Goal: Transaction & Acquisition: Purchase product/service

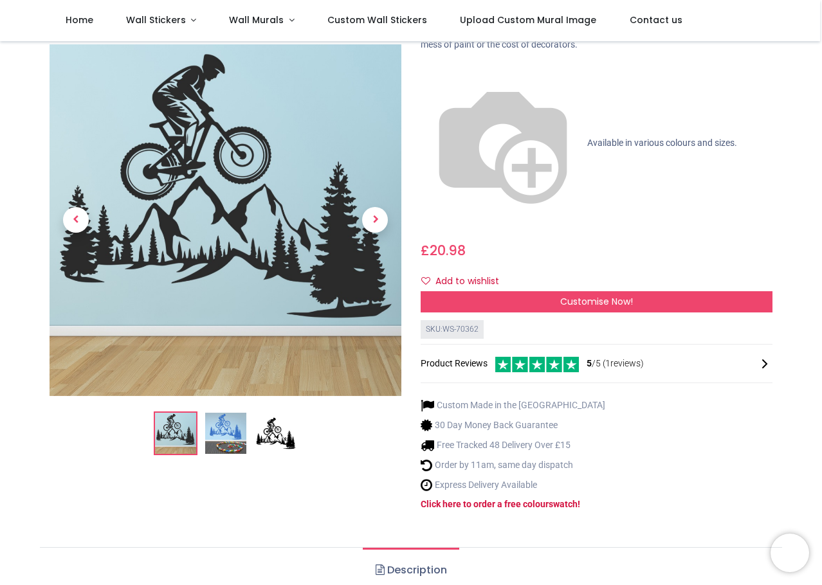
scroll to position [86, 0]
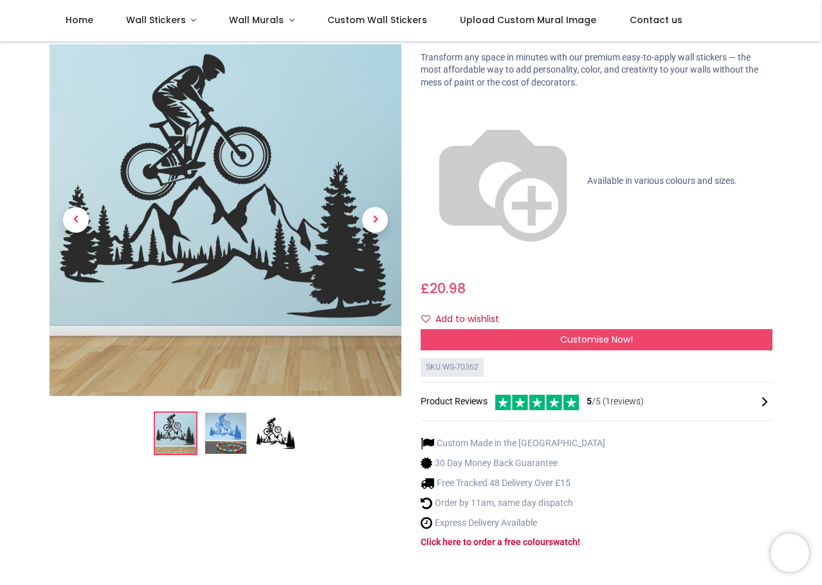
click at [233, 413] on img at bounding box center [225, 433] width 41 height 41
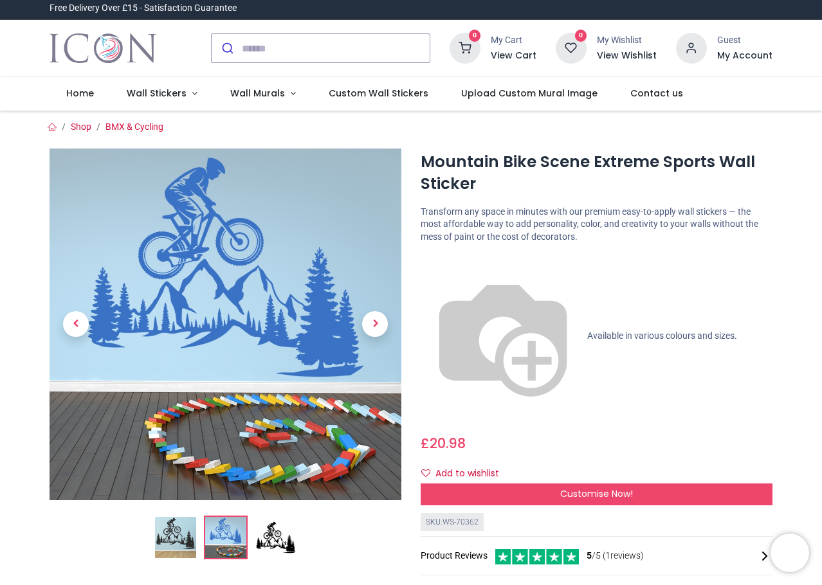
scroll to position [0, 0]
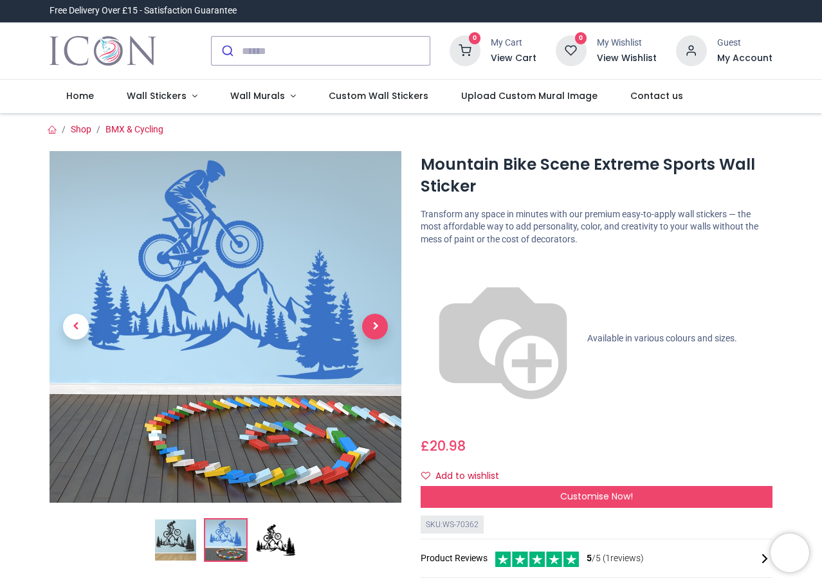
click at [375, 332] on span "Next" at bounding box center [375, 327] width 26 height 26
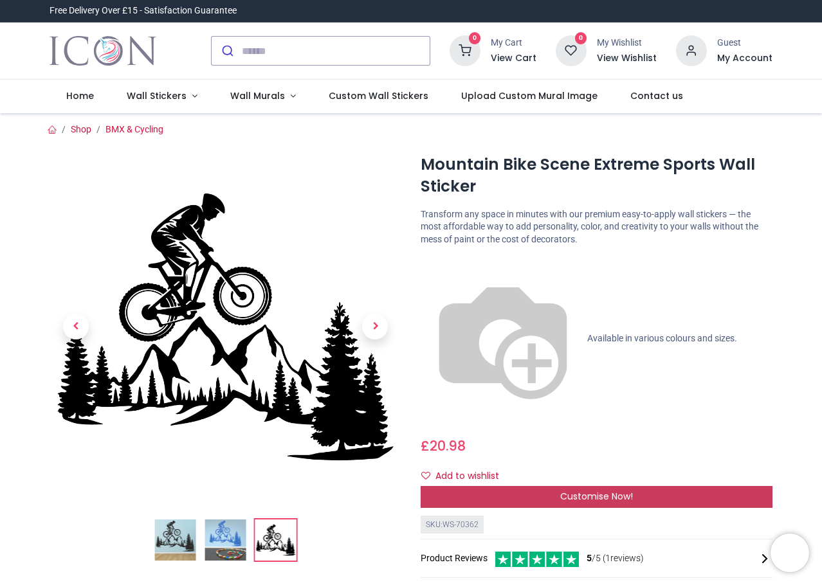
click at [620, 490] on span "Customise Now!" at bounding box center [596, 496] width 73 height 13
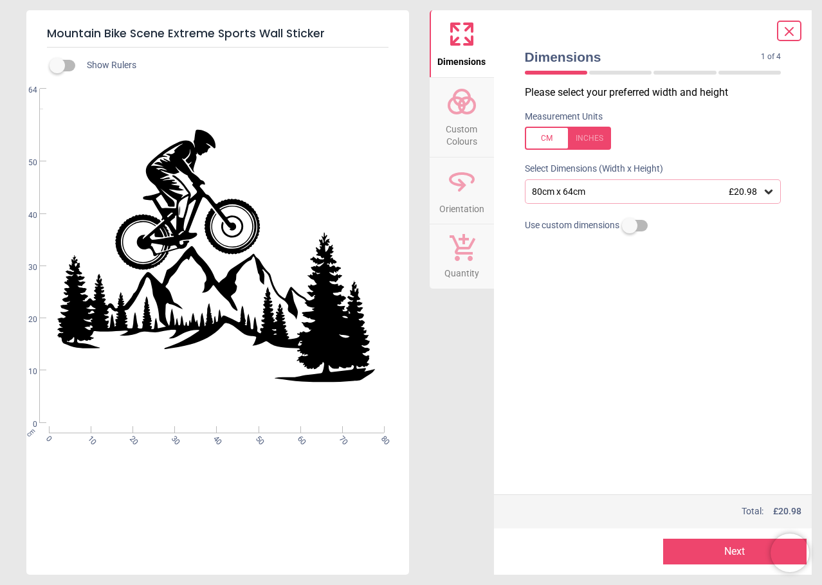
click at [671, 199] on div "80cm x 64cm £20.98" at bounding box center [653, 191] width 257 height 24
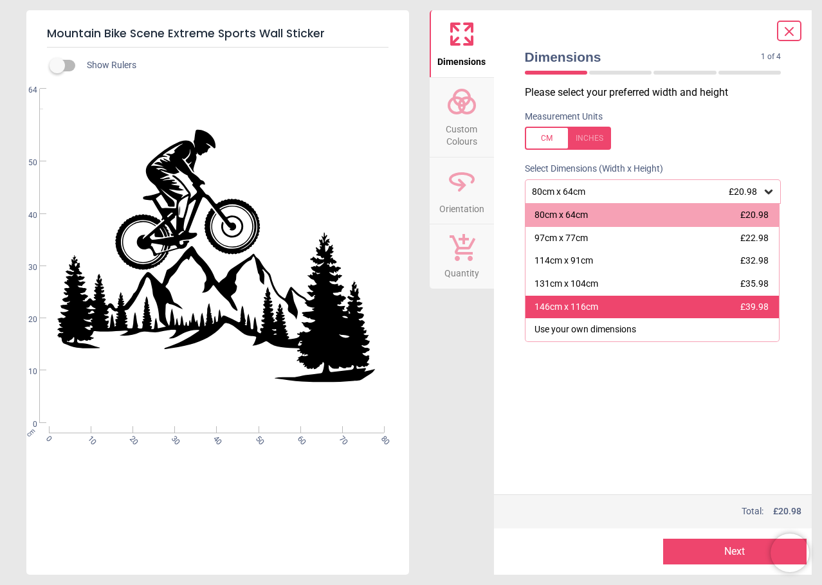
click at [600, 305] on div "146cm x 116cm £39.98" at bounding box center [653, 307] width 254 height 23
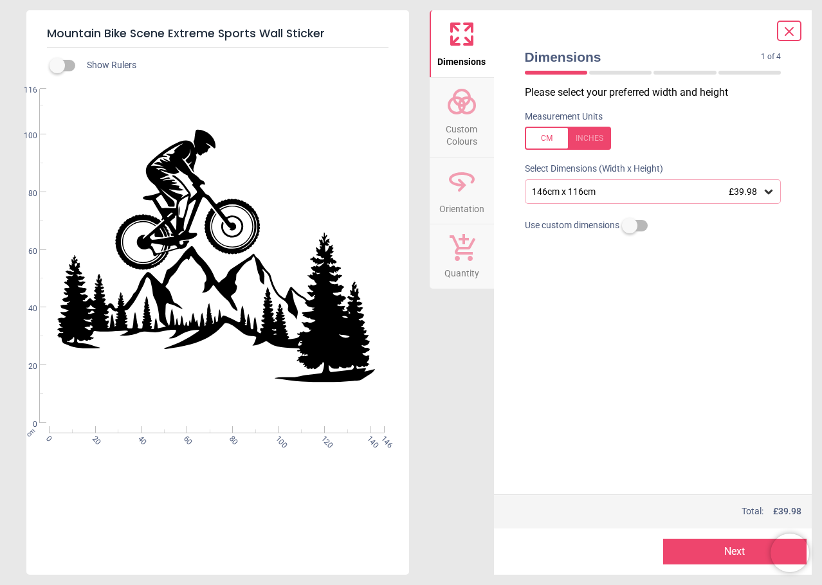
click at [466, 111] on icon at bounding box center [461, 101] width 31 height 31
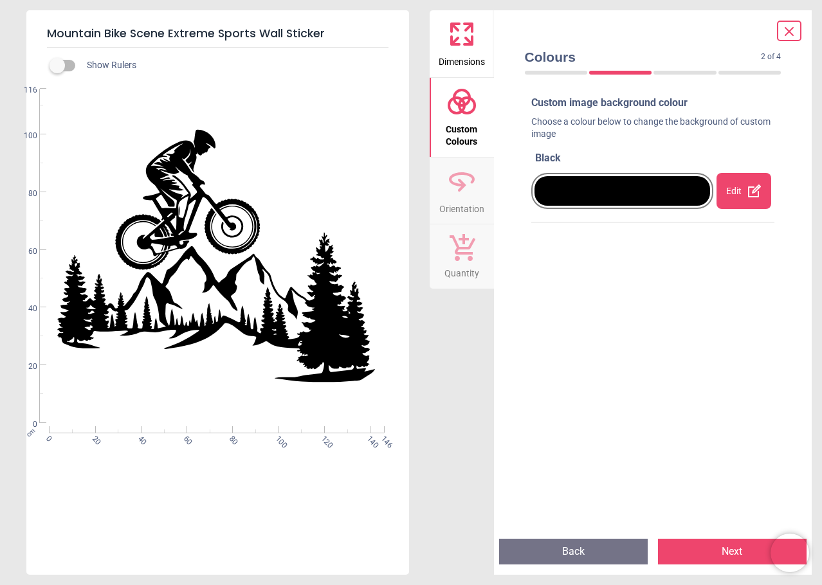
click at [448, 212] on span "Orientation" at bounding box center [461, 206] width 45 height 19
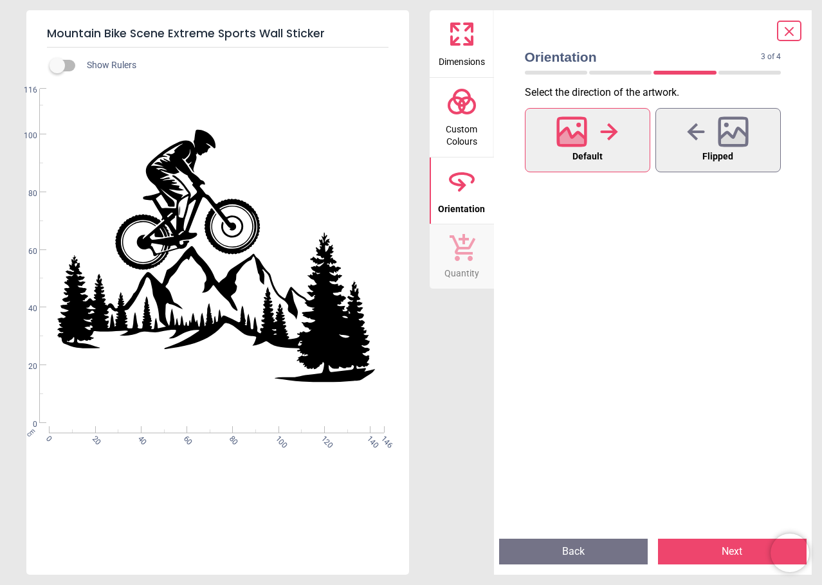
click at [454, 250] on icon at bounding box center [461, 247] width 27 height 28
